Goal: Information Seeking & Learning: Find specific page/section

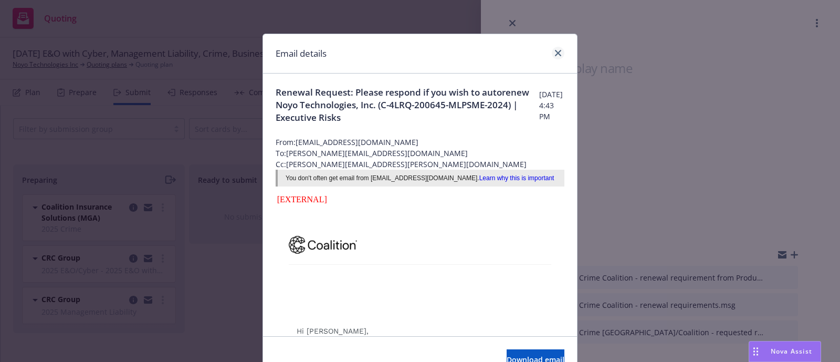
scroll to position [90, 0]
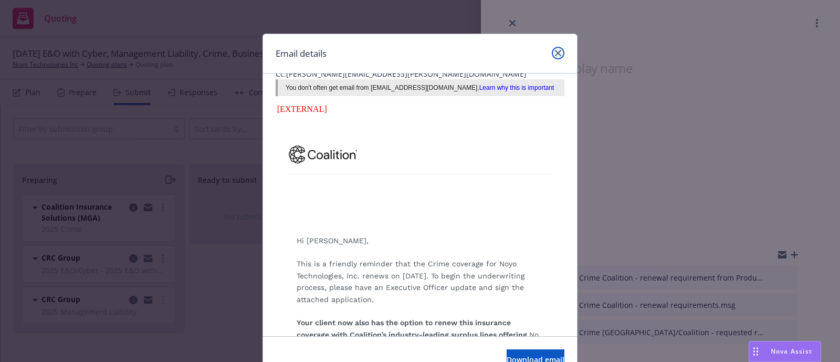
click at [555, 50] on icon "close" at bounding box center [558, 53] width 6 height 6
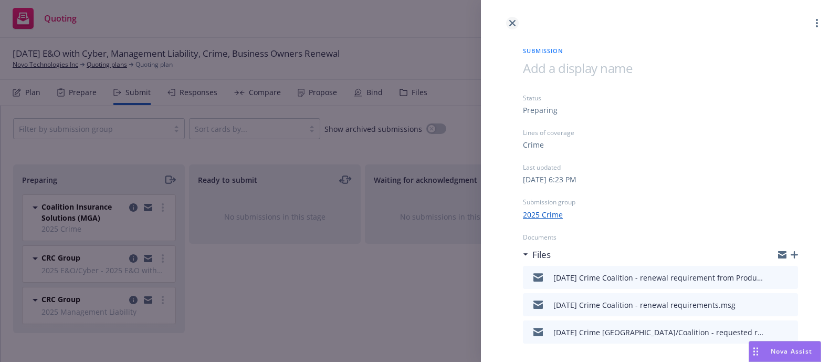
click at [512, 25] on icon "close" at bounding box center [513, 23] width 6 height 6
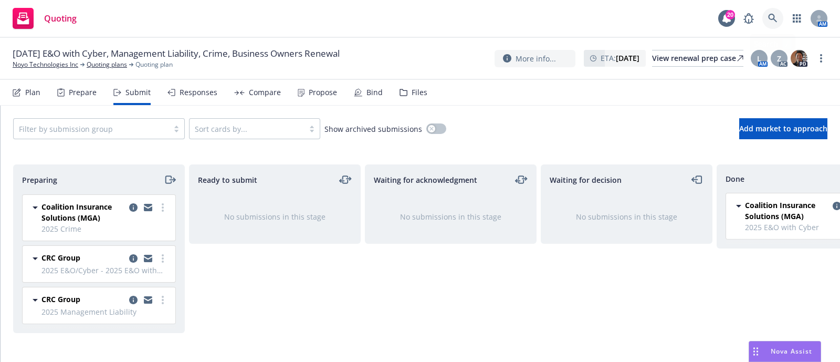
click at [773, 17] on icon at bounding box center [772, 18] width 9 height 9
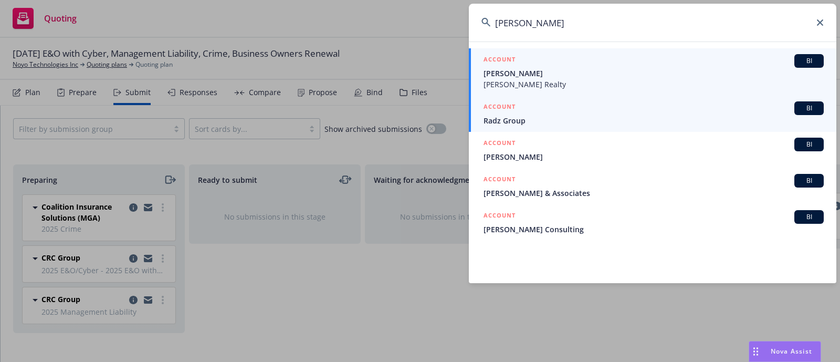
type input "[PERSON_NAME]"
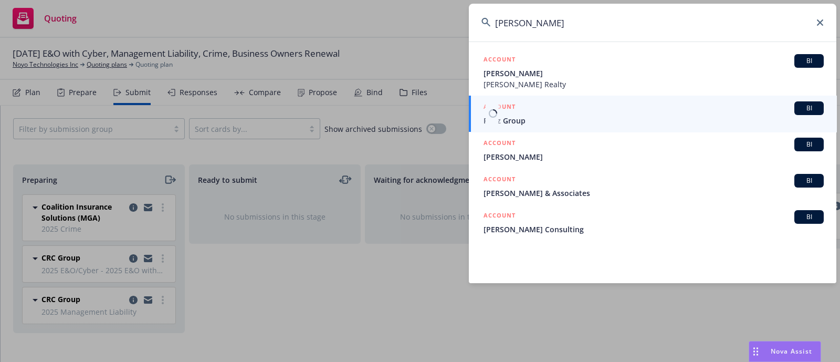
click at [545, 114] on div "ACCOUNT BI" at bounding box center [654, 108] width 340 height 14
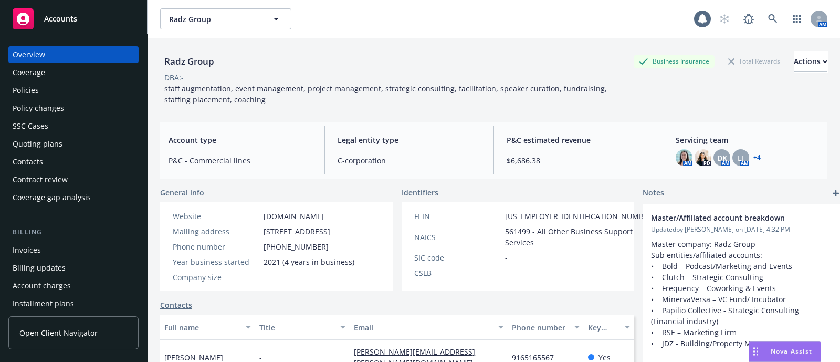
click at [87, 86] on div "Policies" at bounding box center [74, 90] width 122 height 17
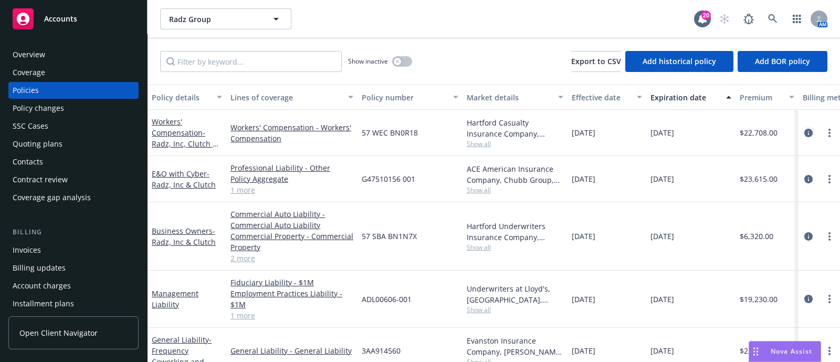
click at [805, 134] on icon "circleInformation" at bounding box center [809, 133] width 8 height 8
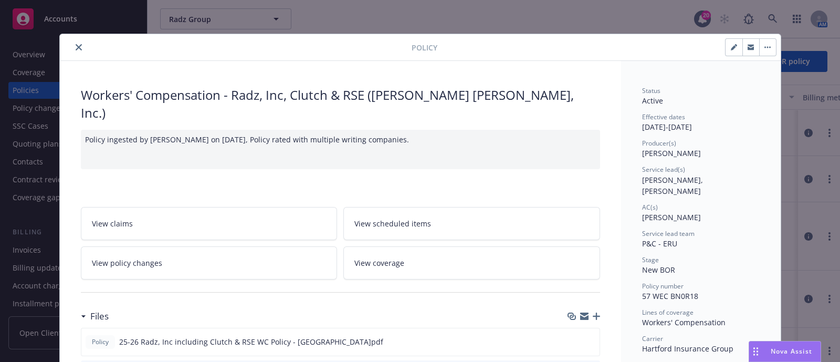
click at [74, 50] on button "close" at bounding box center [78, 47] width 13 height 13
